Goal: Navigation & Orientation: Find specific page/section

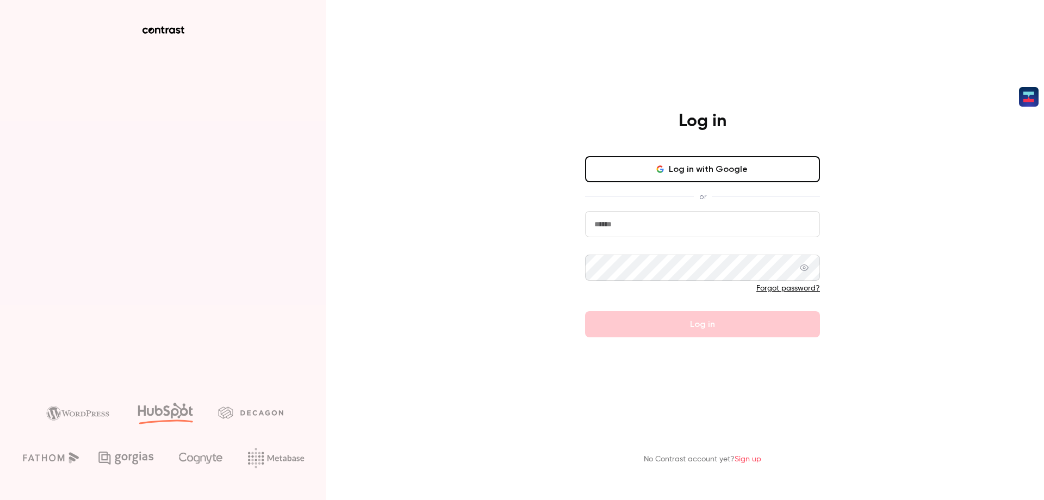
type input "**********"
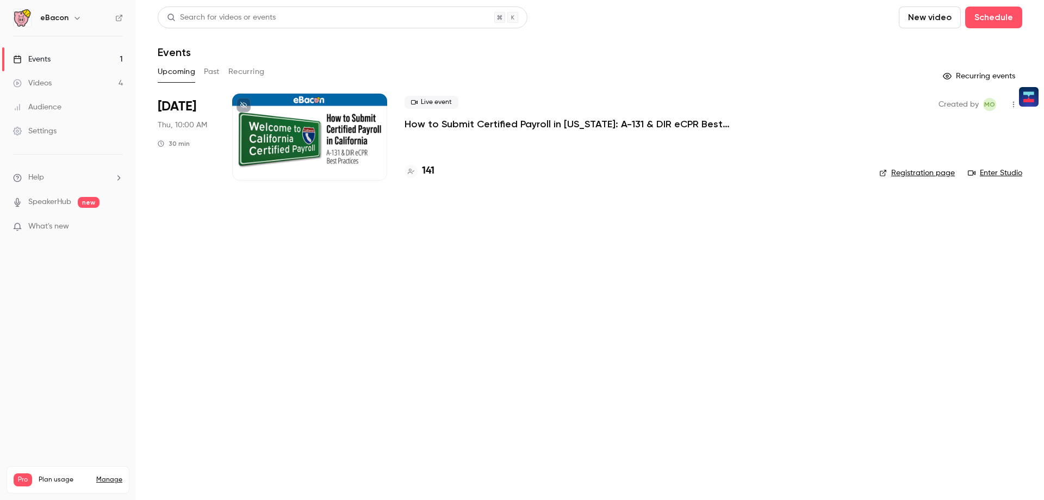
click at [332, 130] on div at bounding box center [309, 137] width 155 height 87
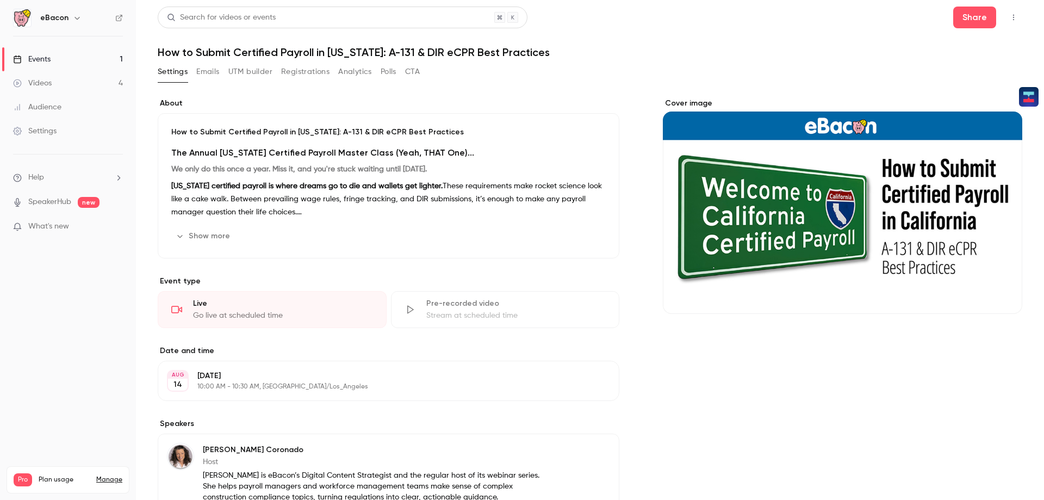
click at [297, 320] on div "Go live at scheduled time" at bounding box center [283, 315] width 180 height 11
click at [41, 202] on link "SpeakerHub" at bounding box center [49, 201] width 43 height 11
click at [41, 60] on div "Events" at bounding box center [32, 59] width 38 height 11
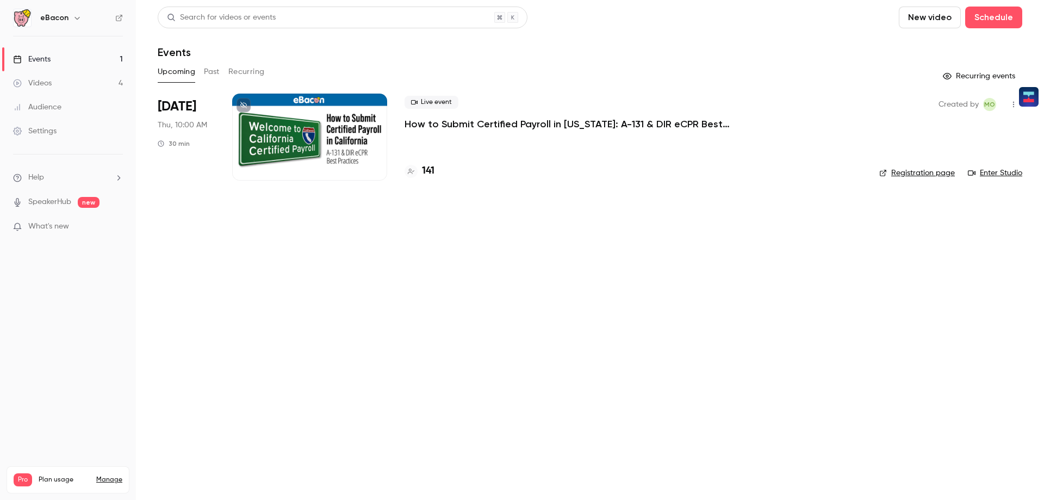
click at [306, 125] on div at bounding box center [309, 137] width 155 height 87
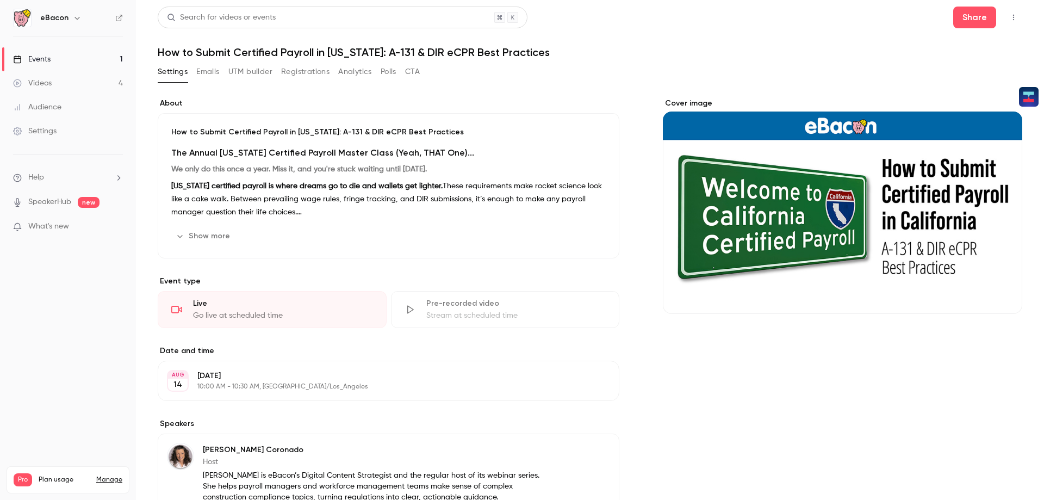
click at [53, 127] on div "Settings" at bounding box center [34, 131] width 43 height 11
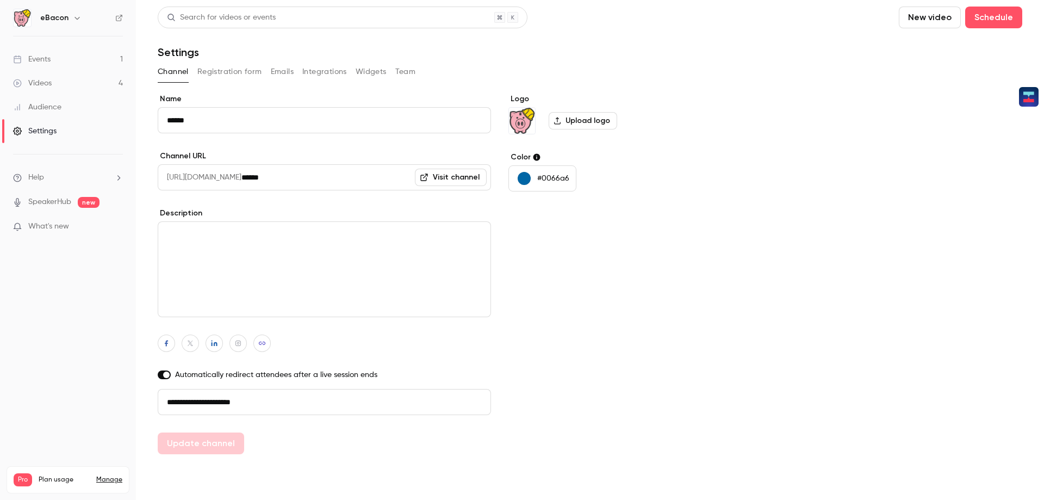
click at [51, 107] on div "Audience" at bounding box center [37, 107] width 48 height 11
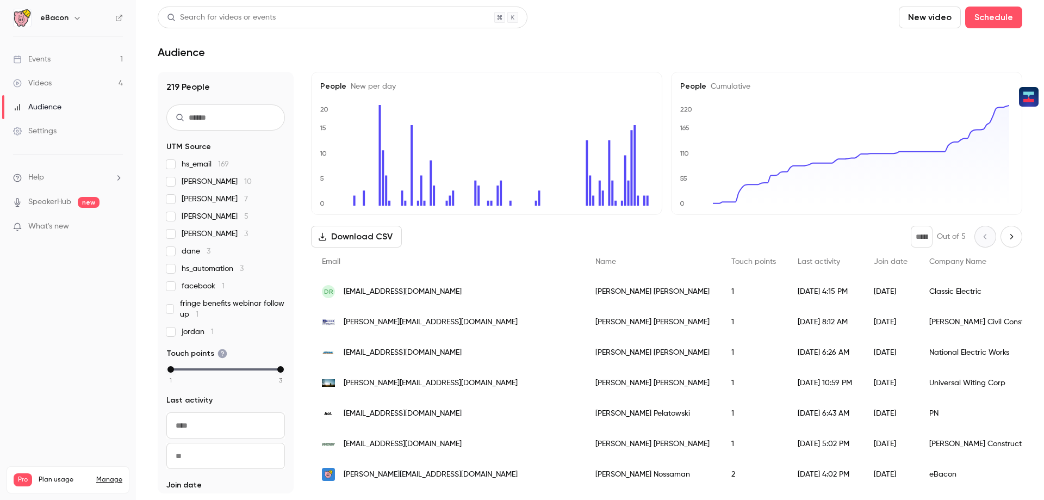
click at [48, 82] on div "Videos" at bounding box center [32, 83] width 39 height 11
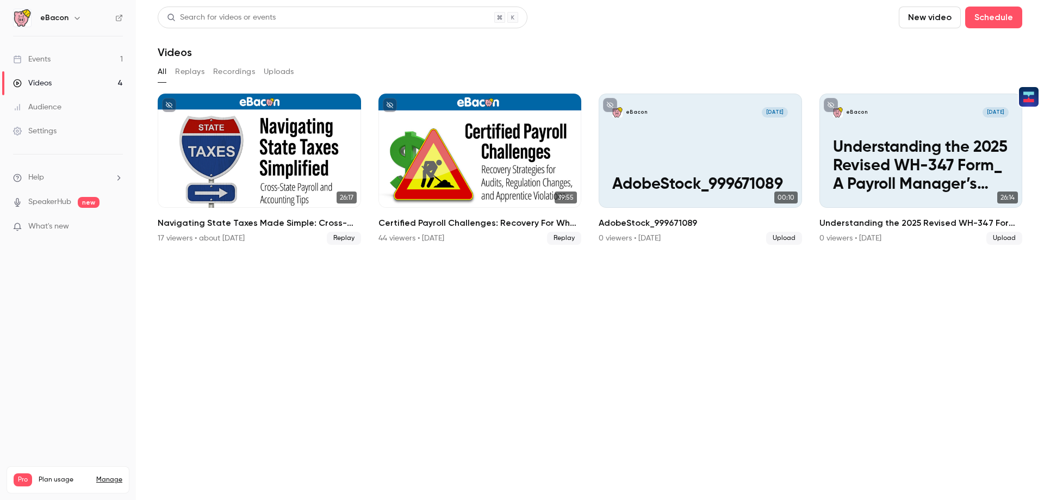
click at [47, 61] on div "Events" at bounding box center [32, 59] width 38 height 11
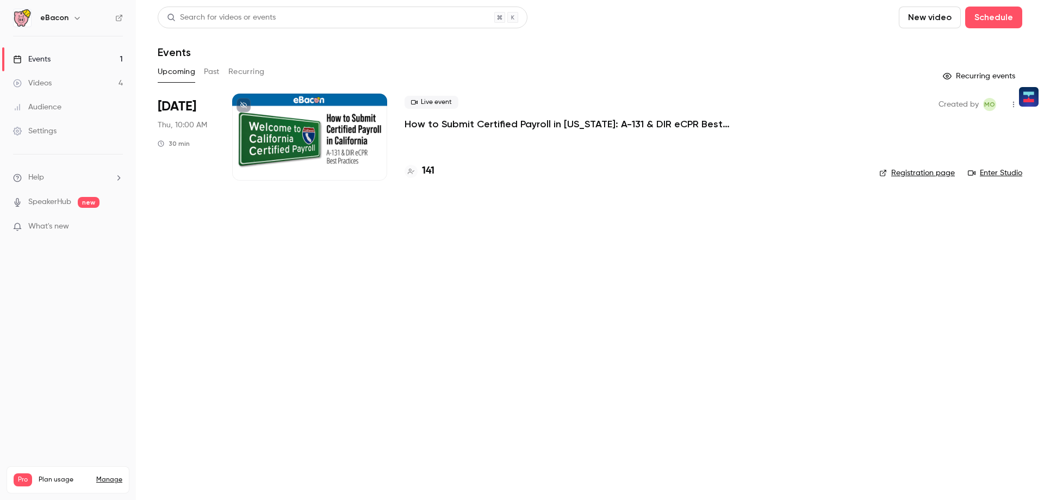
click at [75, 20] on icon "button" at bounding box center [77, 18] width 9 height 9
click at [381, 41] on div at bounding box center [522, 250] width 1044 height 500
click at [995, 172] on link "Enter Studio" at bounding box center [995, 172] width 54 height 11
